Goal: Information Seeking & Learning: Learn about a topic

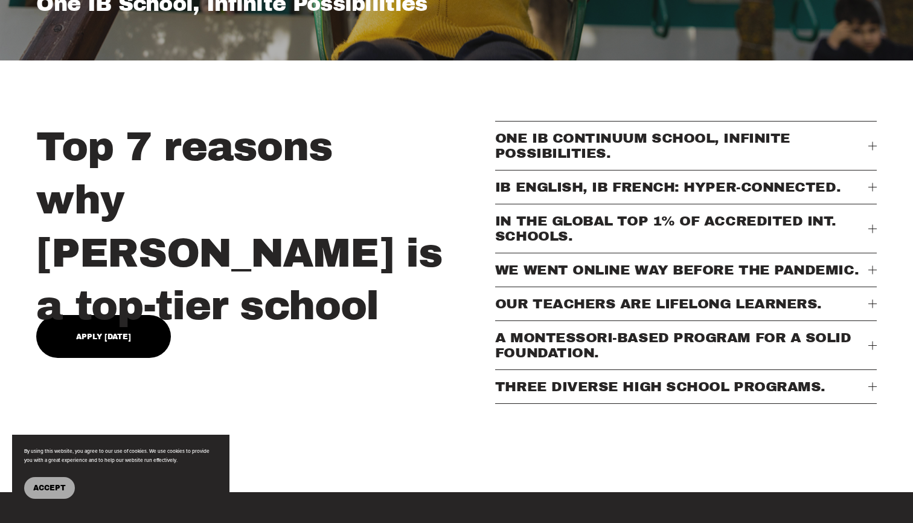
scroll to position [424, 0]
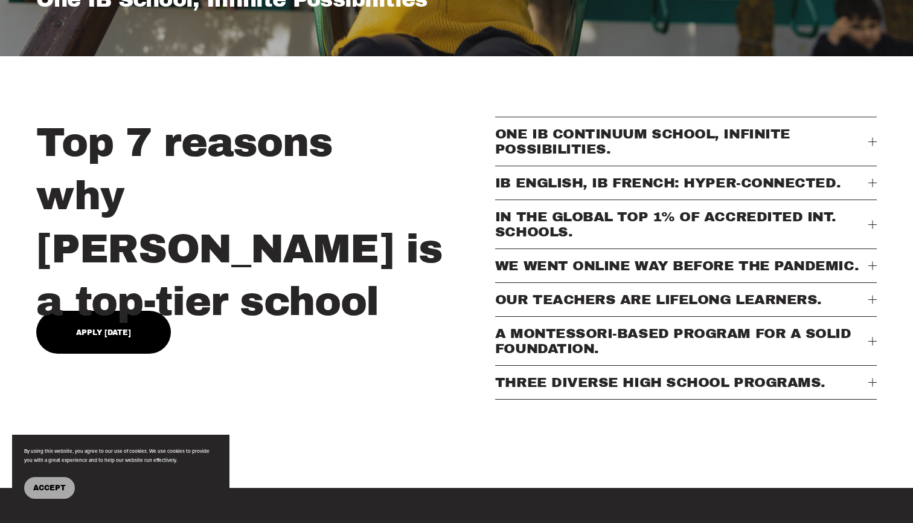
click at [687, 388] on span "THREE DIVERSE HIGH SCHOOL PROGRAMS." at bounding box center [681, 382] width 373 height 15
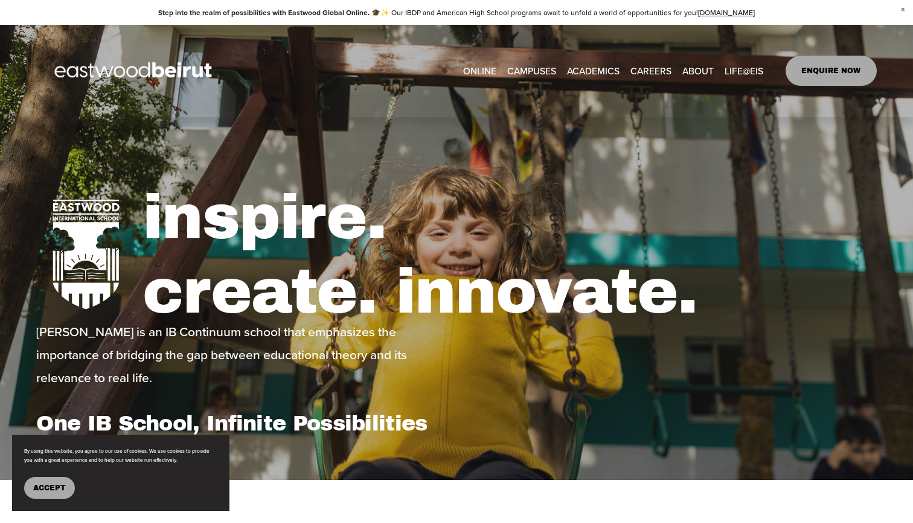
scroll to position [0, 0]
click at [477, 70] on link "ONLINE" at bounding box center [479, 71] width 33 height 19
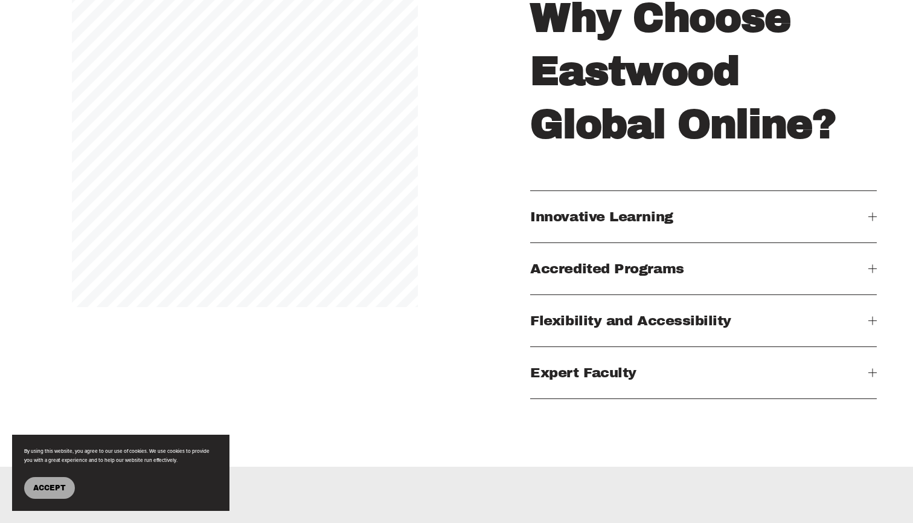
scroll to position [1222, 0]
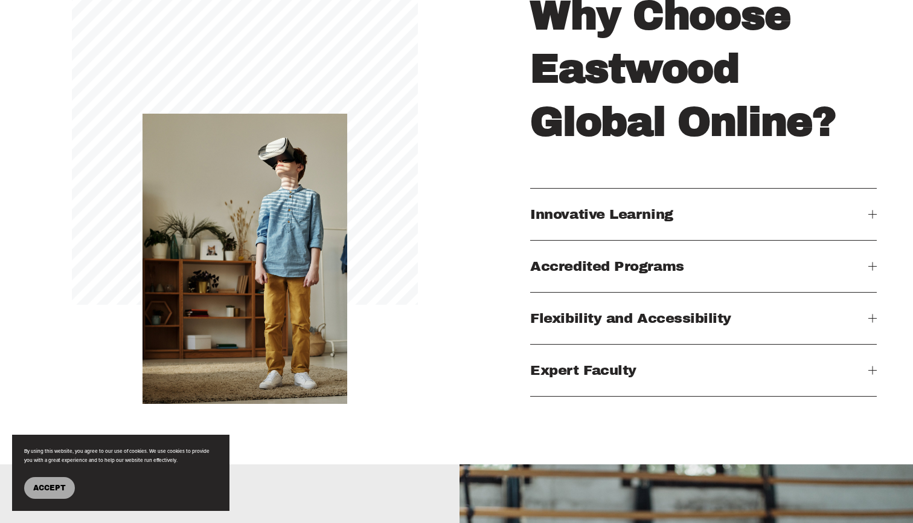
click at [576, 210] on span "Innovative Learning" at bounding box center [699, 214] width 338 height 15
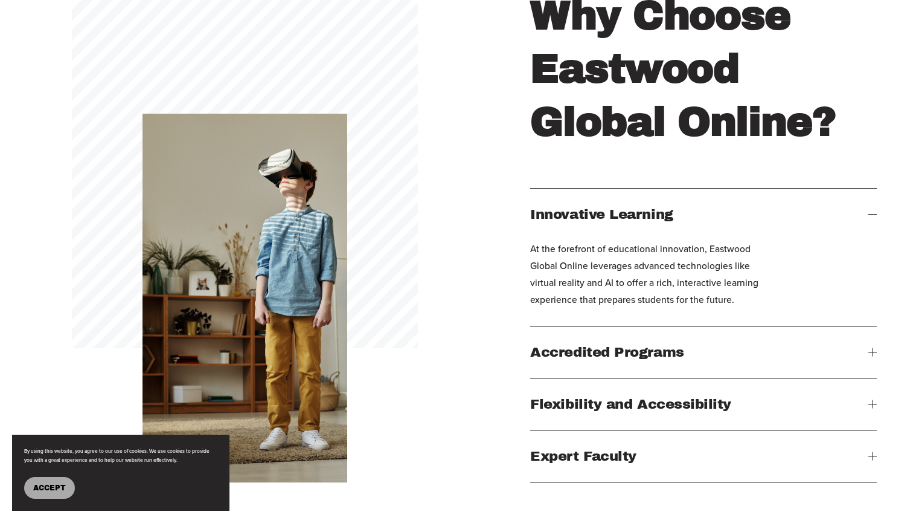
click at [576, 210] on span "Innovative Learning" at bounding box center [699, 214] width 338 height 15
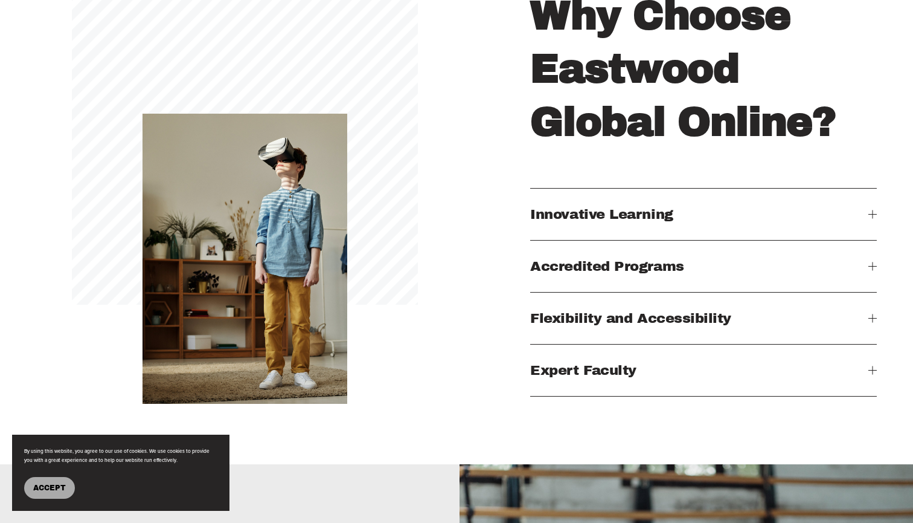
click at [584, 245] on button "Accredited Programs" at bounding box center [703, 265] width 346 height 51
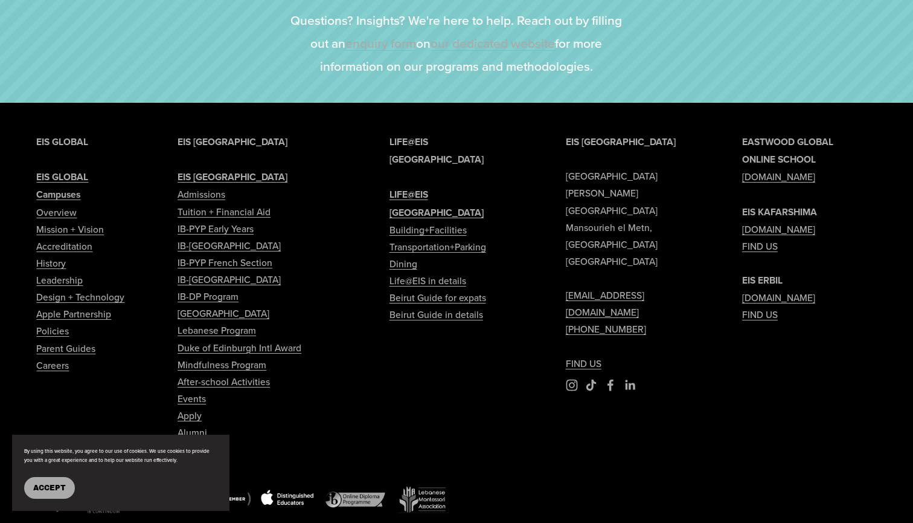
scroll to position [2739, 0]
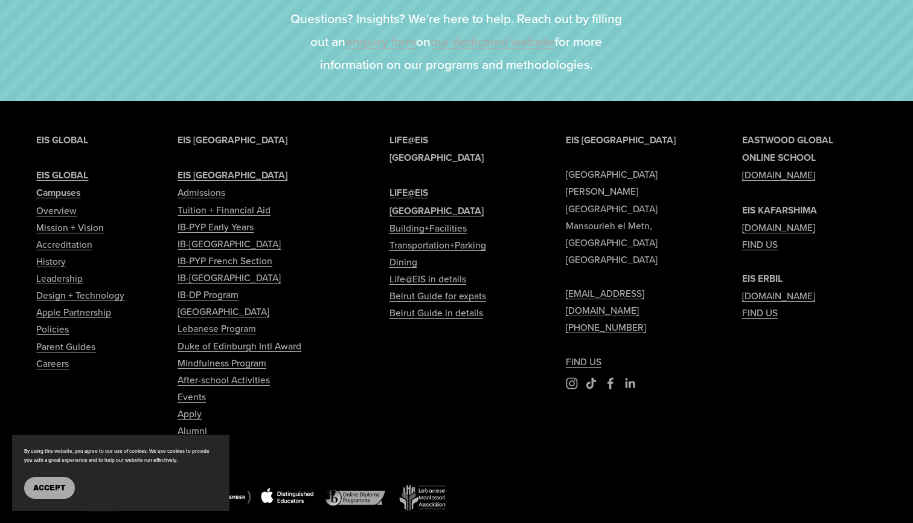
click at [816, 225] on link "[DOMAIN_NAME]" at bounding box center [779, 227] width 73 height 17
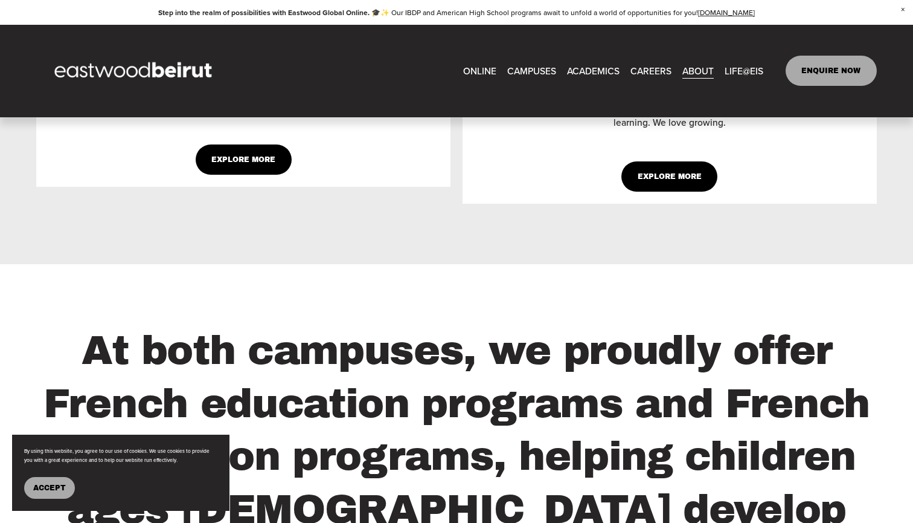
scroll to position [899, 0]
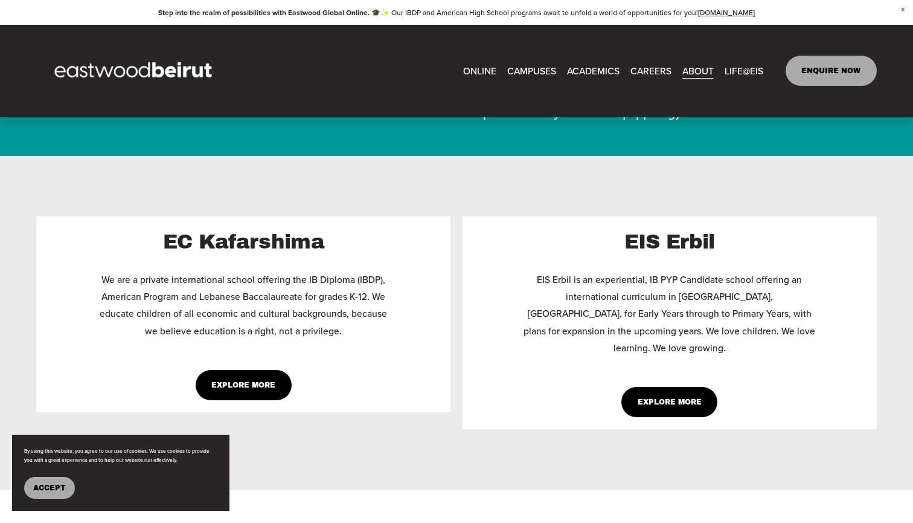
click at [662, 387] on link "Explore More" at bounding box center [670, 402] width 96 height 30
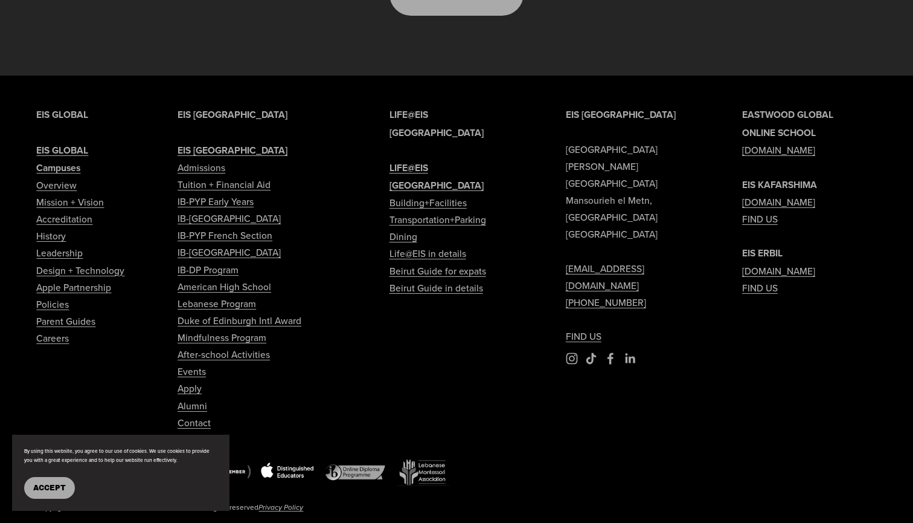
scroll to position [3474, 0]
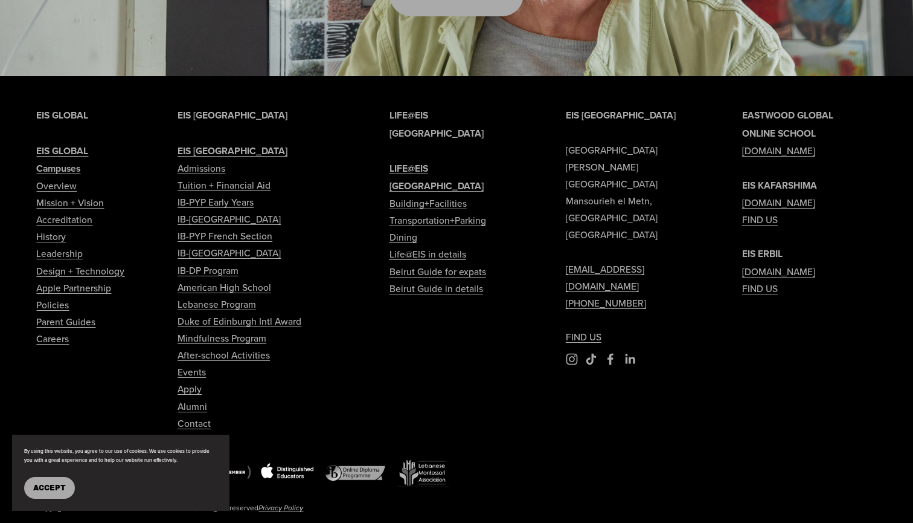
click at [207, 144] on strong "EIS [GEOGRAPHIC_DATA]" at bounding box center [233, 151] width 110 height 14
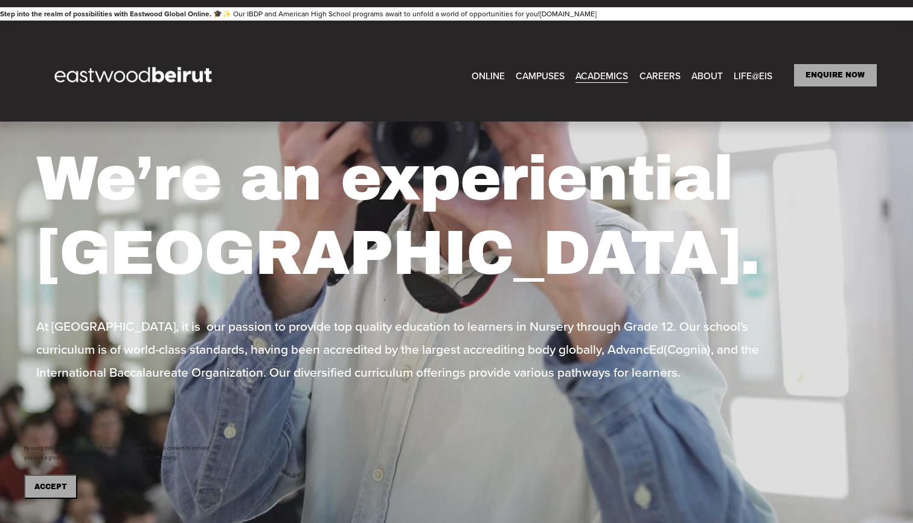
scroll to position [31, 0]
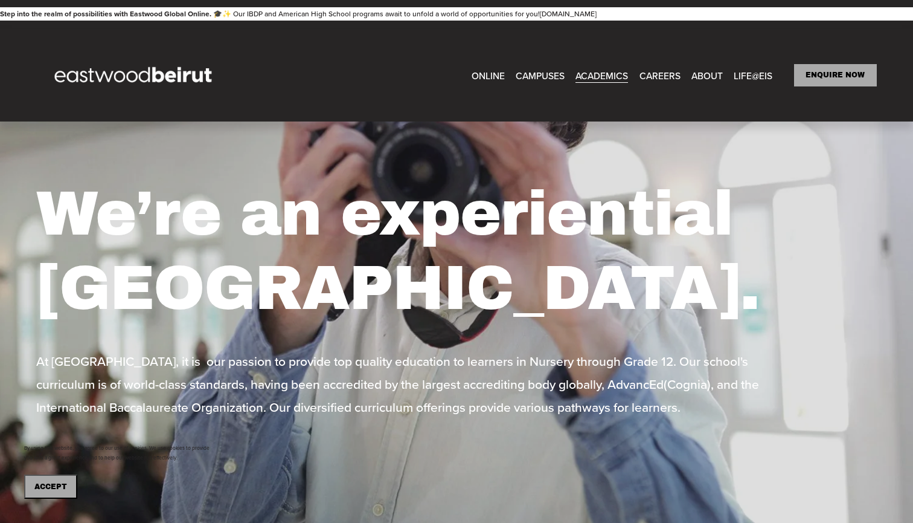
click at [0, 0] on span "History" at bounding box center [0, 0] width 0 height 0
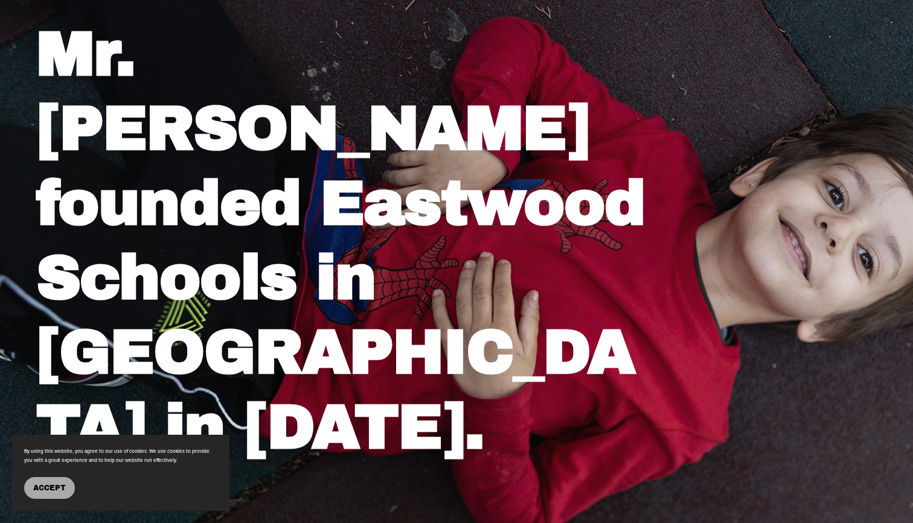
scroll to position [229, 0]
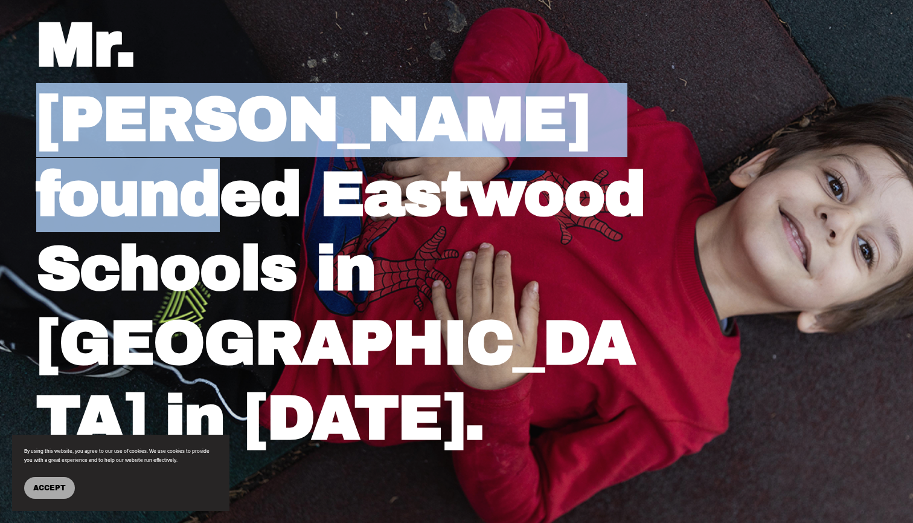
drag, startPoint x: 169, startPoint y: 39, endPoint x: 266, endPoint y: 111, distance: 121.0
click at [266, 111] on strong "Mr. Amine Michel Khoury founded Eastwood Schools in Lebanon in 1973." at bounding box center [350, 231] width 628 height 440
copy strong "Amine Michel Khoury"
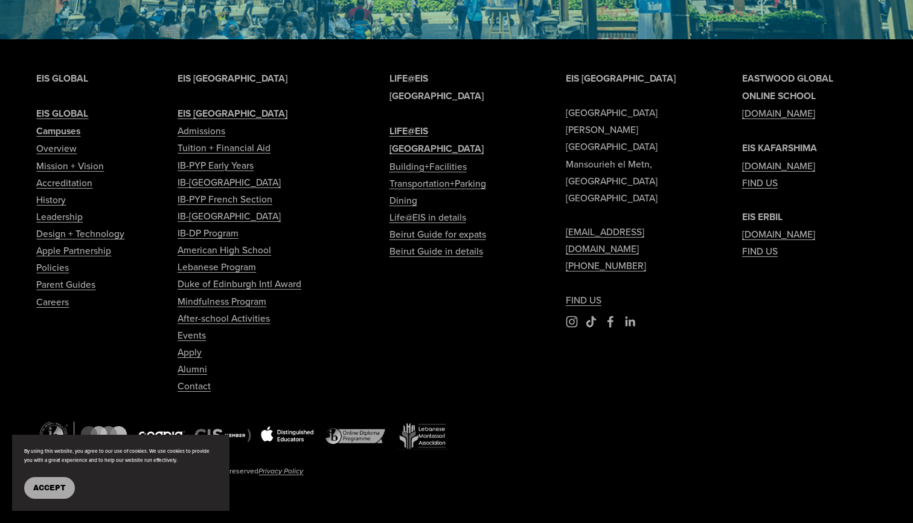
scroll to position [2605, 0]
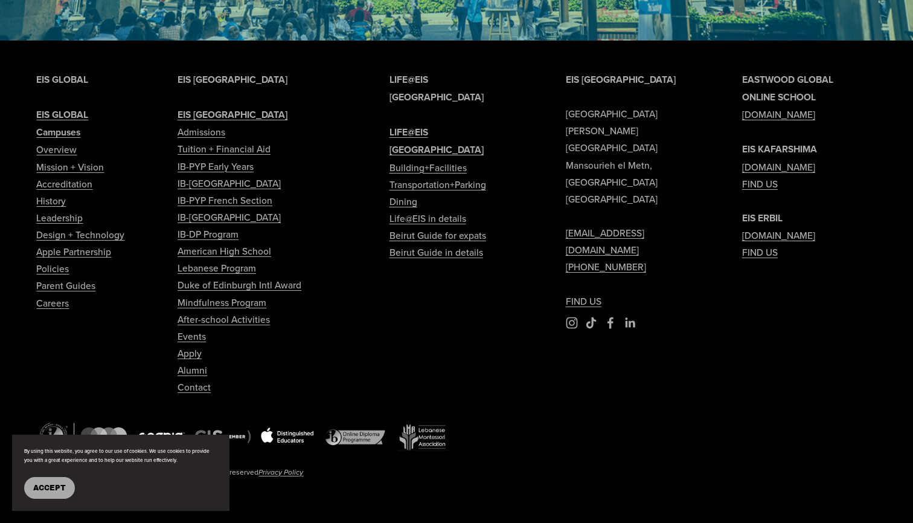
click at [215, 152] on link "Tuition + Financial Aid" at bounding box center [224, 148] width 93 height 17
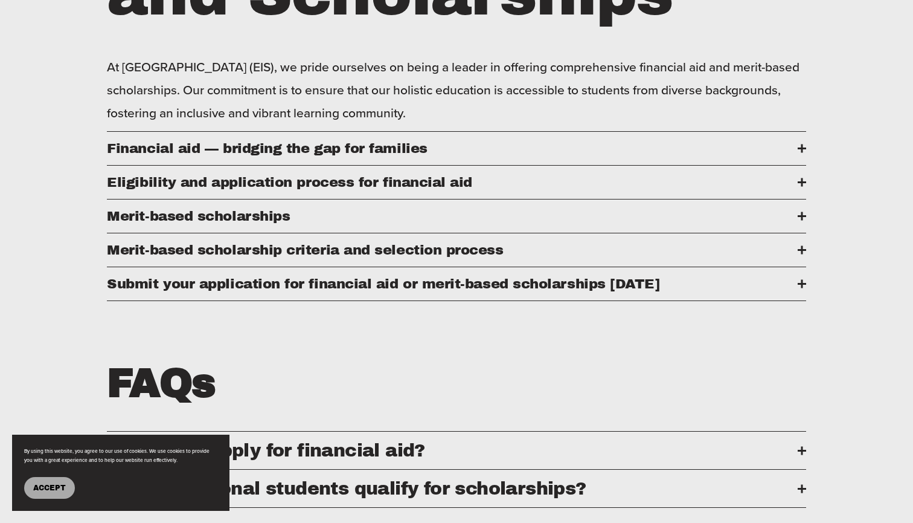
scroll to position [616, 0]
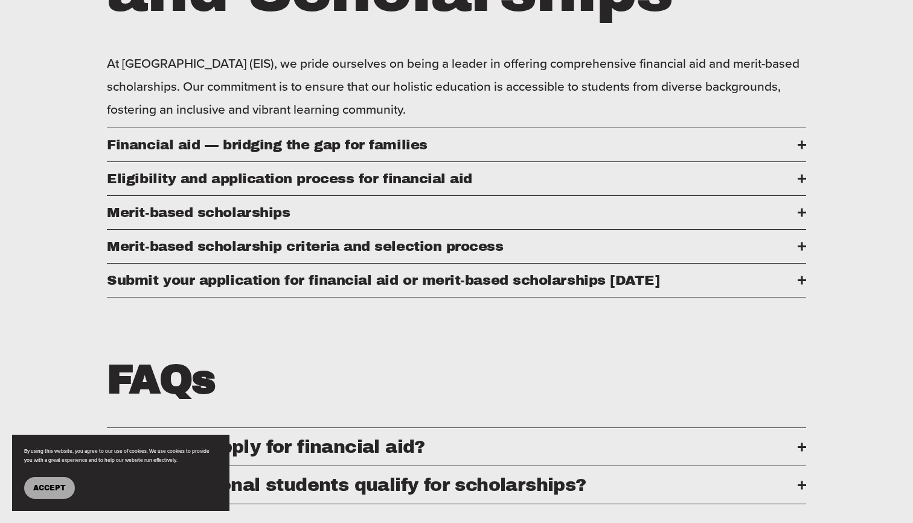
click at [445, 140] on span "Financial aid — bridging the gap for families" at bounding box center [452, 144] width 691 height 15
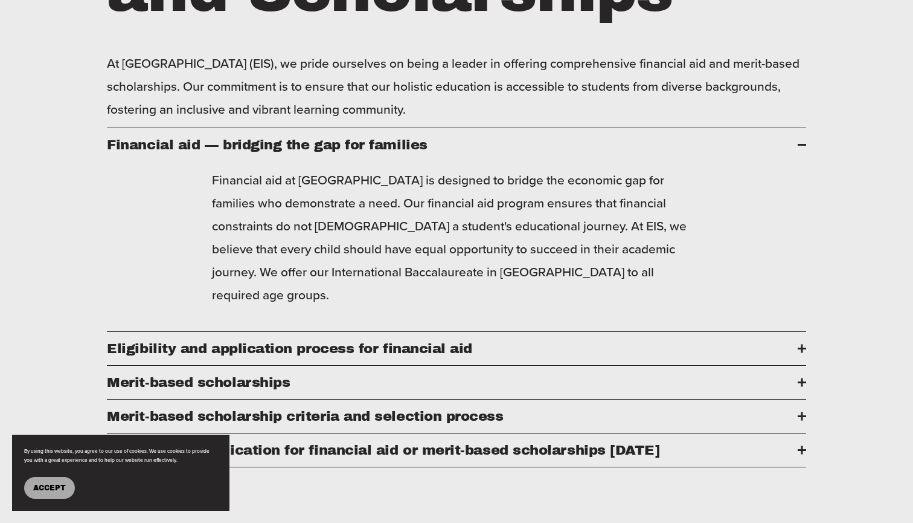
click at [445, 140] on span "Financial aid — bridging the gap for families" at bounding box center [452, 144] width 691 height 15
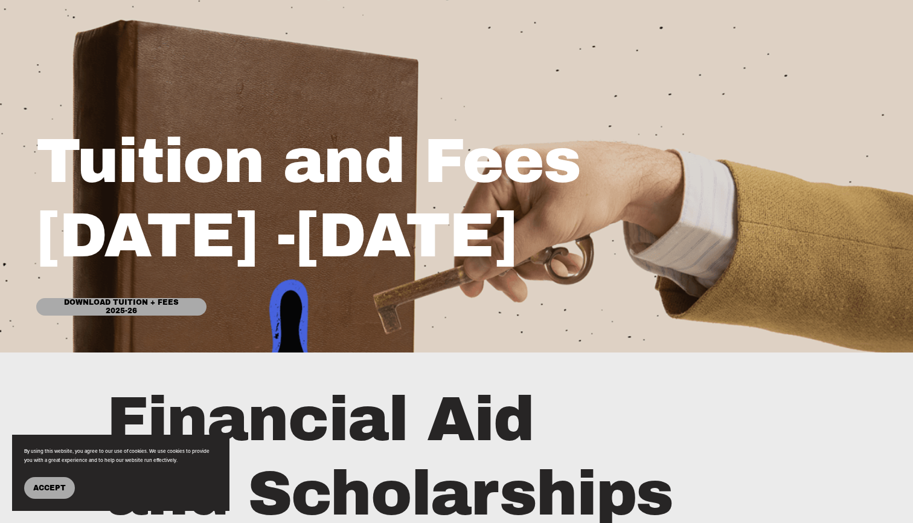
scroll to position [124, 0]
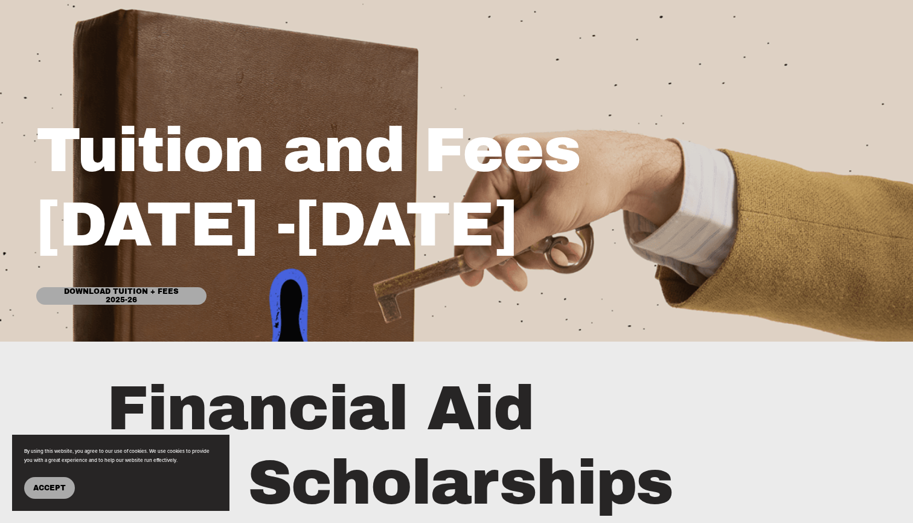
click at [112, 295] on link "Download Tuition + Fees 2025-26" at bounding box center [121, 296] width 170 height 18
